Goal: Transaction & Acquisition: Obtain resource

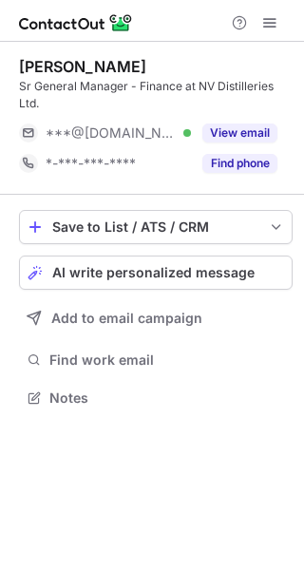
scroll to position [384, 304]
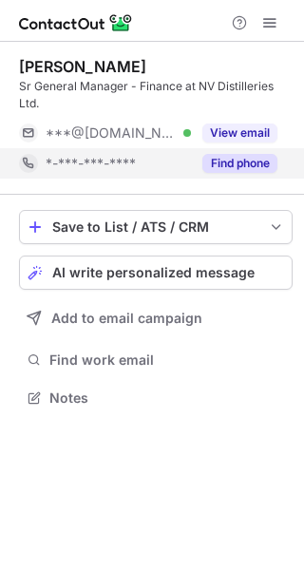
click at [244, 156] on button "Find phone" at bounding box center [239, 163] width 75 height 19
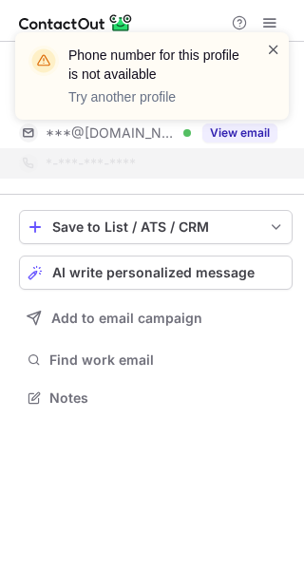
click at [276, 48] on span at bounding box center [273, 49] width 15 height 19
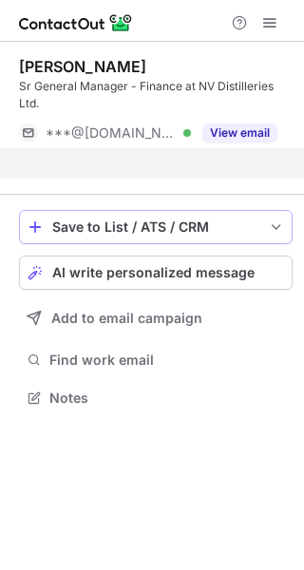
scroll to position [353, 304]
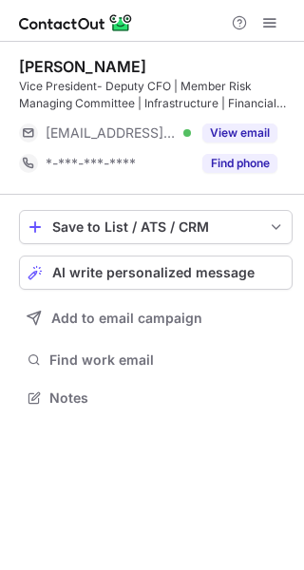
scroll to position [384, 304]
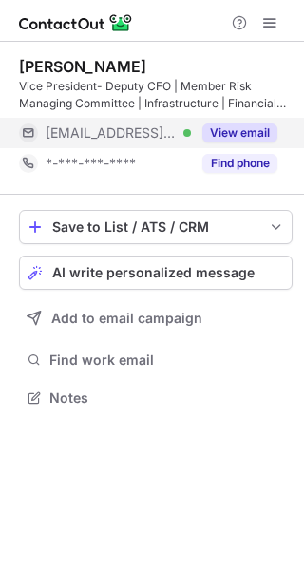
drag, startPoint x: 257, startPoint y: 132, endPoint x: 246, endPoint y: 145, distance: 16.9
click at [257, 132] on button "View email" at bounding box center [239, 133] width 75 height 19
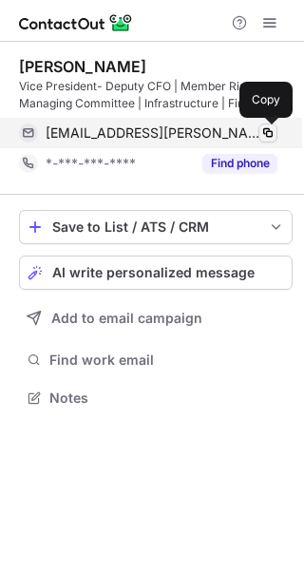
click at [273, 134] on span at bounding box center [267, 132] width 15 height 15
